Goal: Information Seeking & Learning: Stay updated

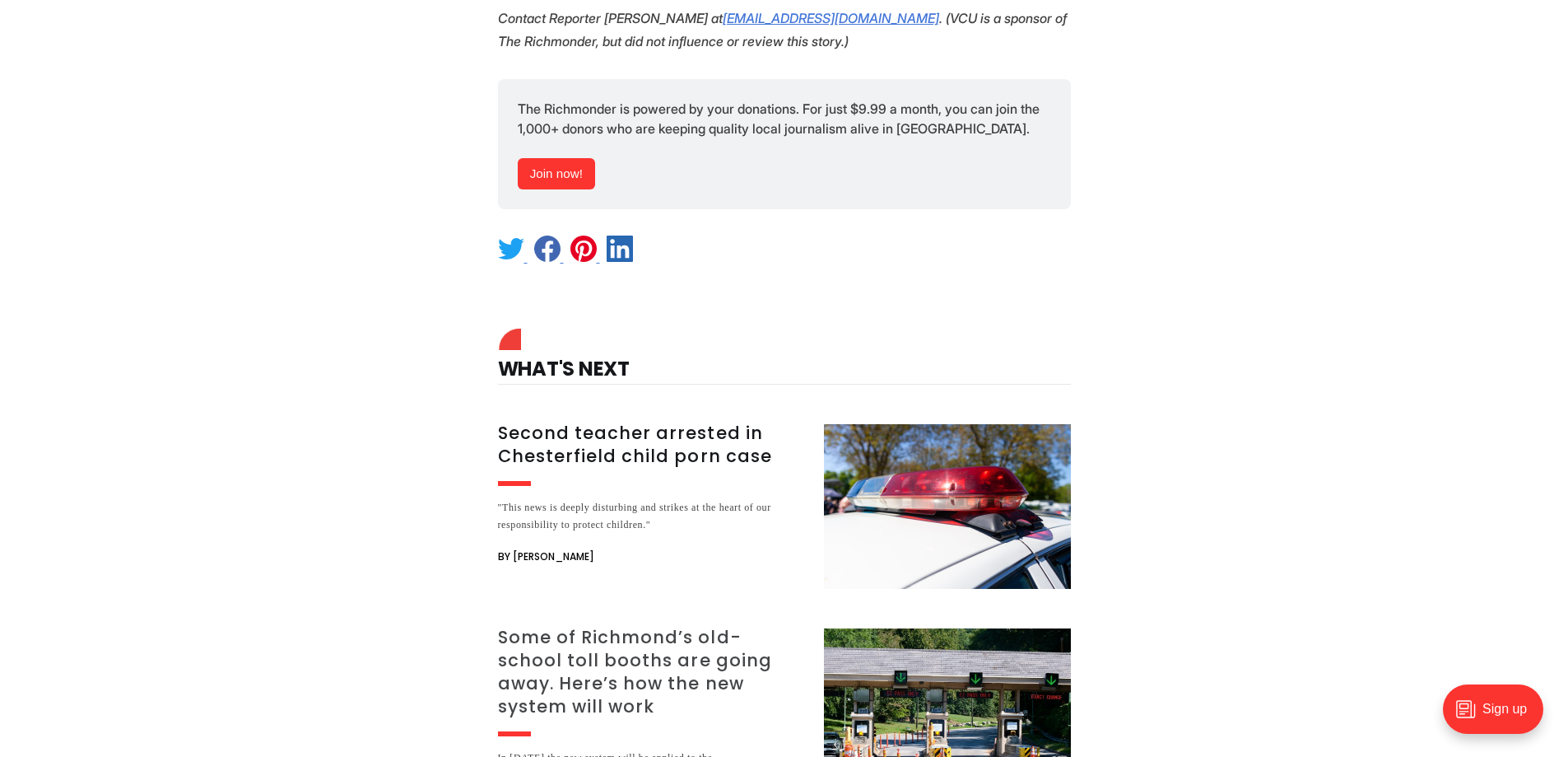
scroll to position [3129, 0]
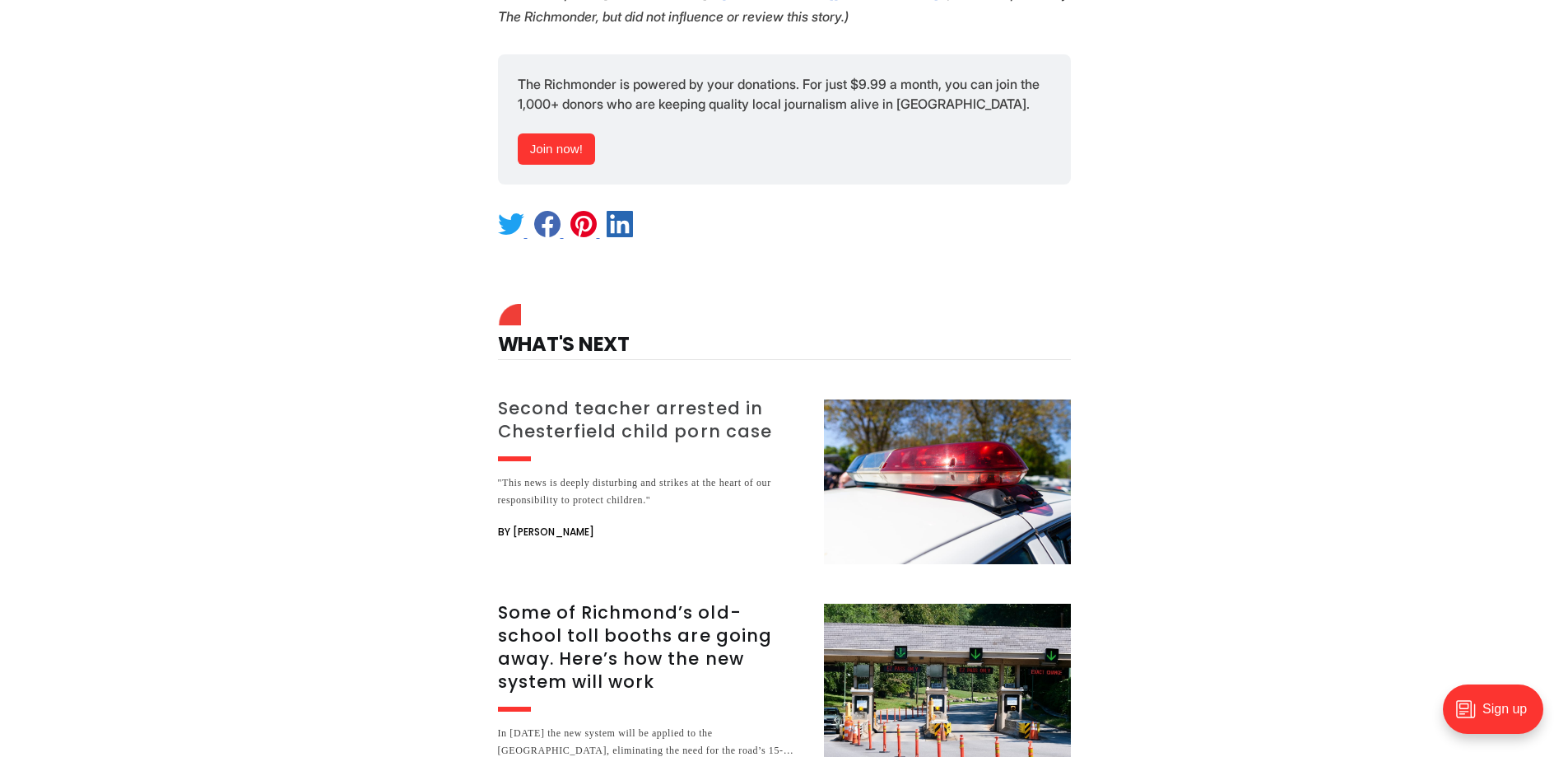
click at [654, 397] on h3 "Second teacher arrested in Chesterfield child porn case" at bounding box center [651, 420] width 306 height 46
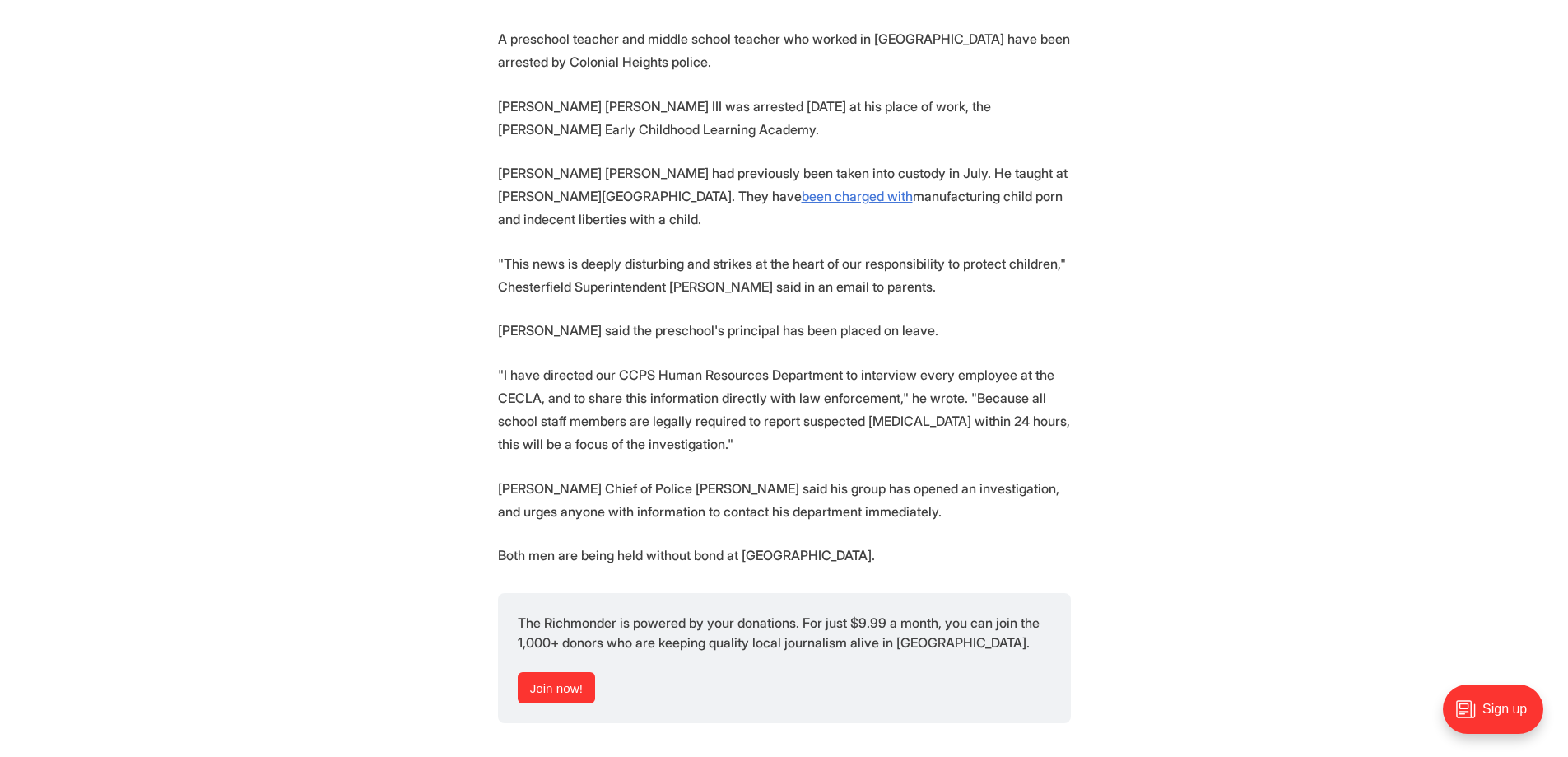
scroll to position [659, 0]
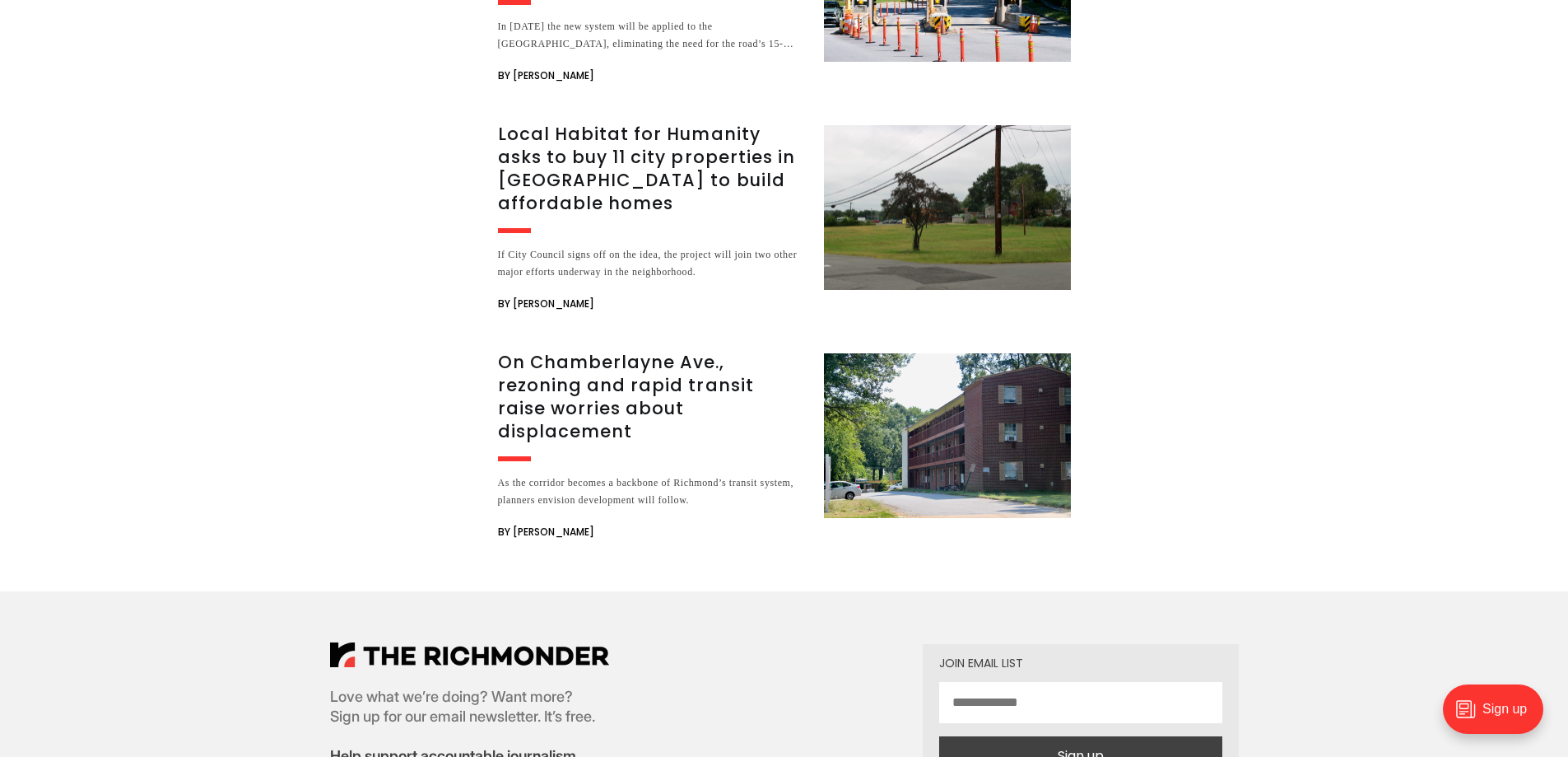
scroll to position [3869, 0]
